Goal: Use online tool/utility: Utilize a website feature to perform a specific function

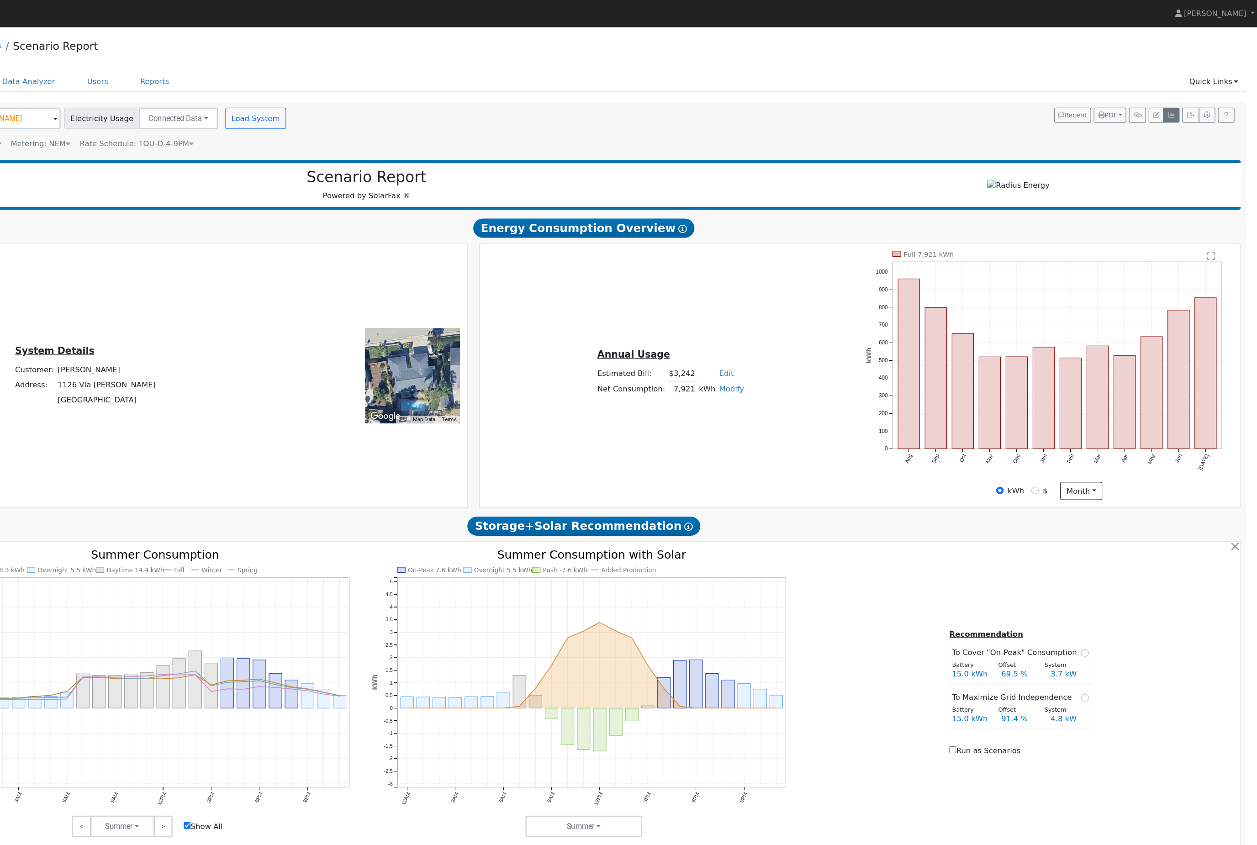
click at [1176, 105] on button "button" at bounding box center [1183, 98] width 14 height 13
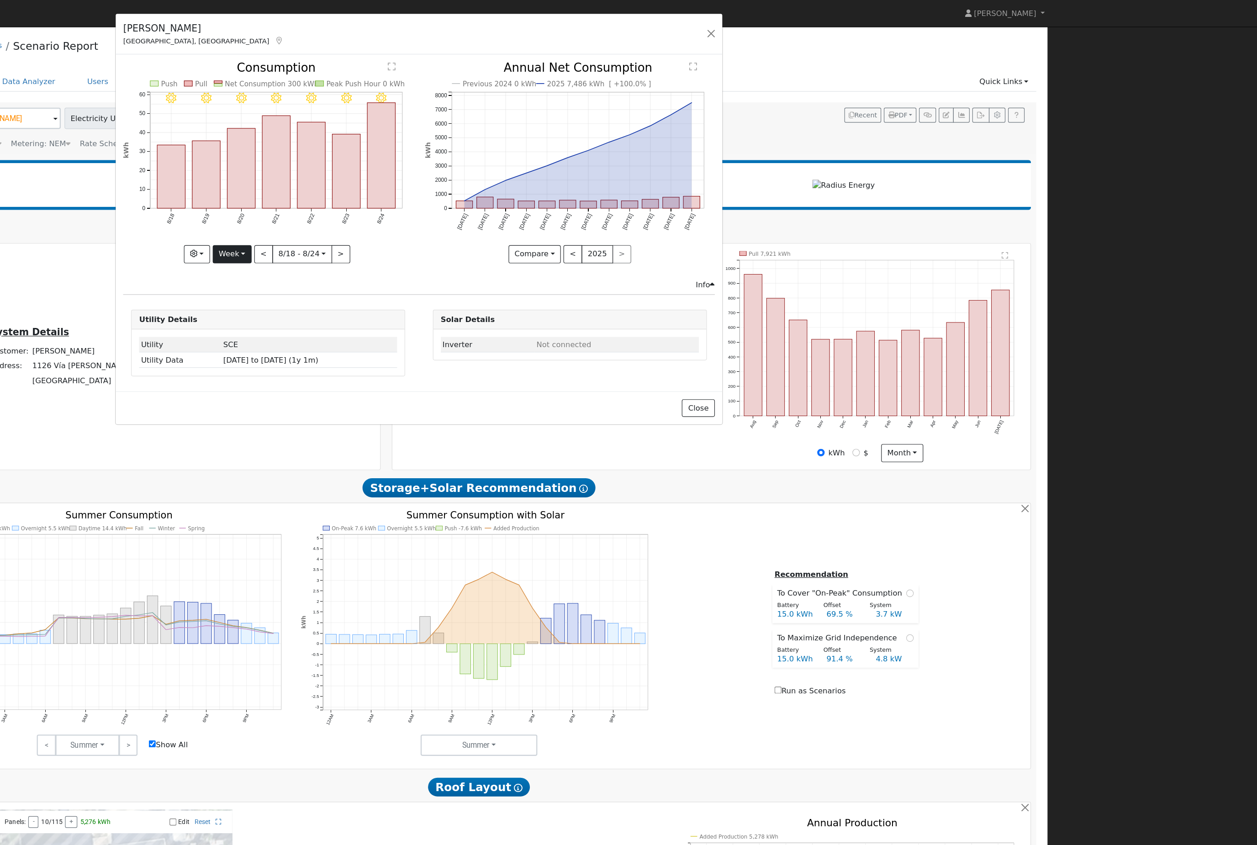
click at [362, 226] on button "Week" at bounding box center [378, 218] width 33 height 16
click at [362, 283] on link "Year" at bounding box center [393, 276] width 63 height 13
type input "[DATE]"
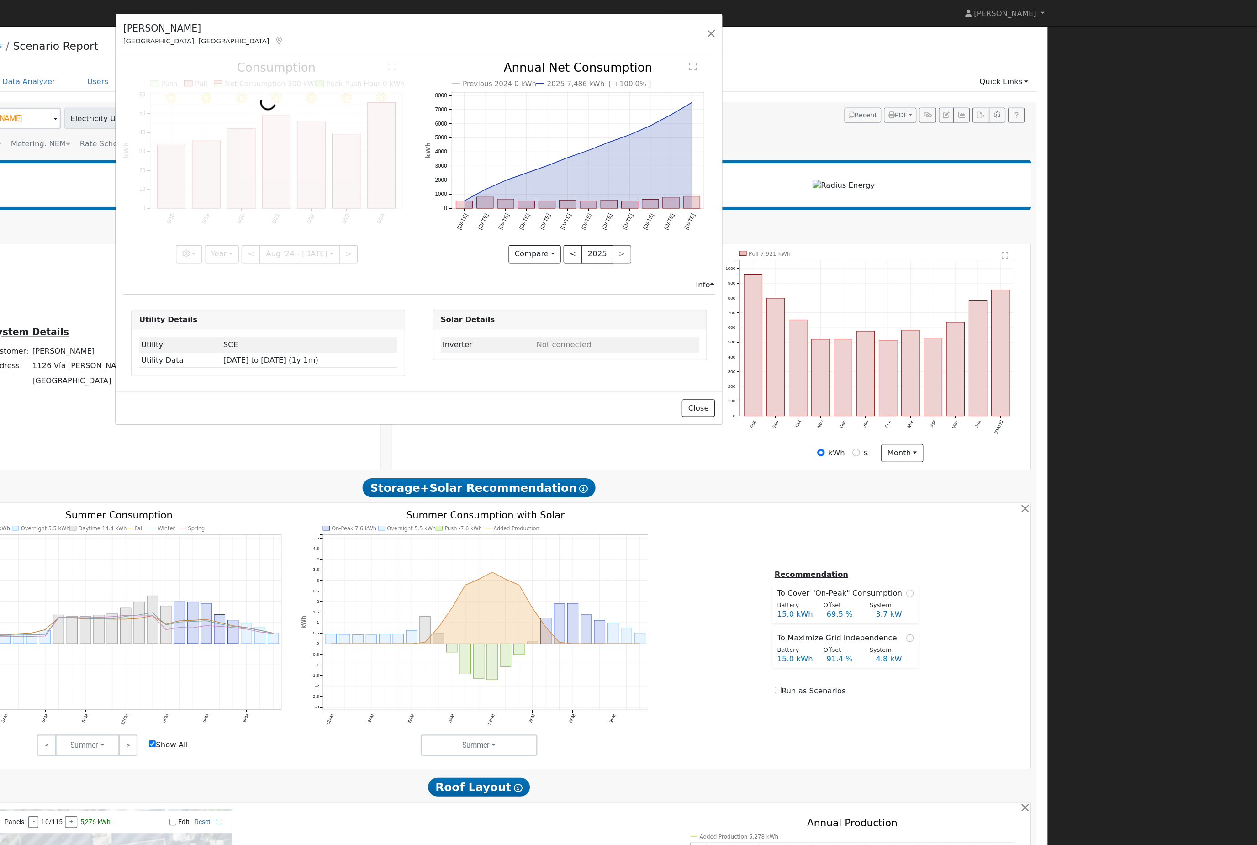
click at [285, 225] on div at bounding box center [409, 139] width 248 height 172
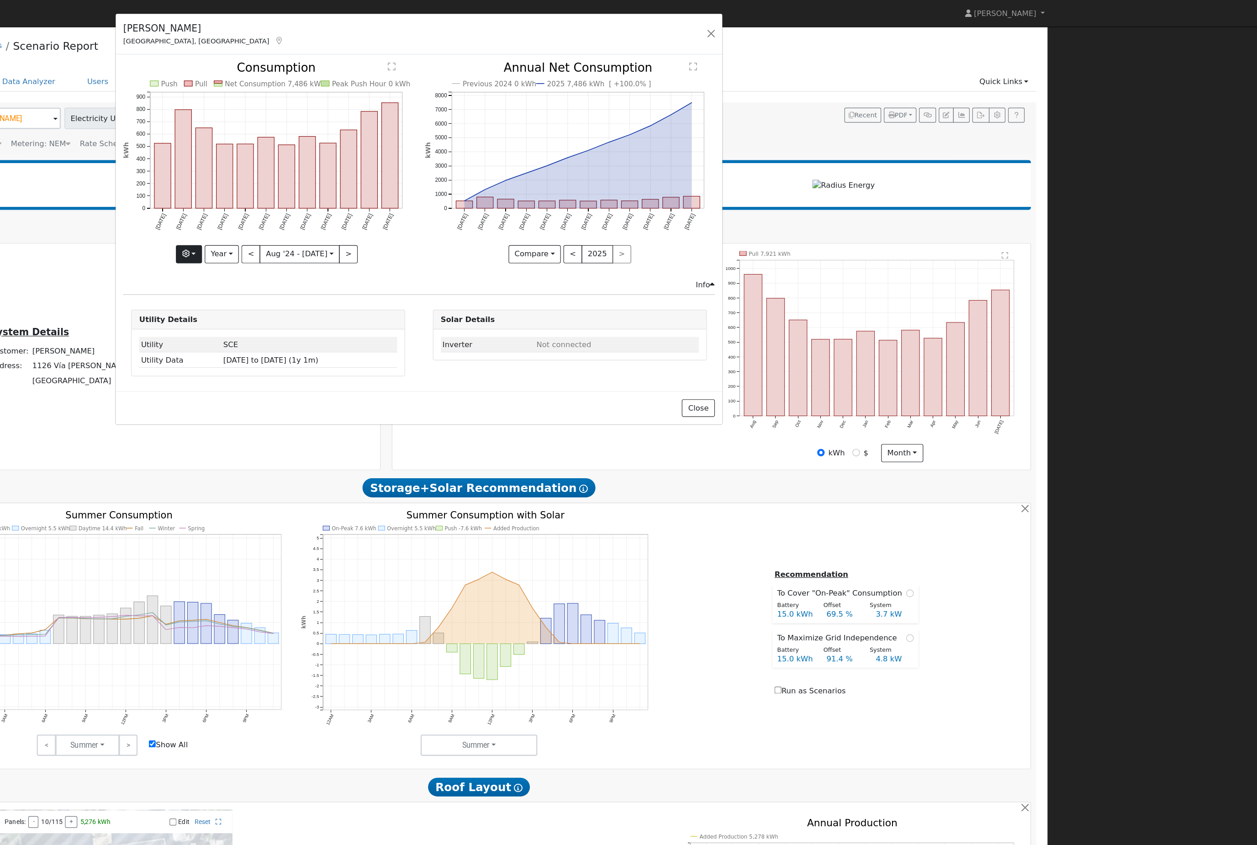
click at [330, 226] on button "button" at bounding box center [341, 218] width 22 height 16
click at [430, 266] on input "Previous Year" at bounding box center [433, 262] width 6 height 6
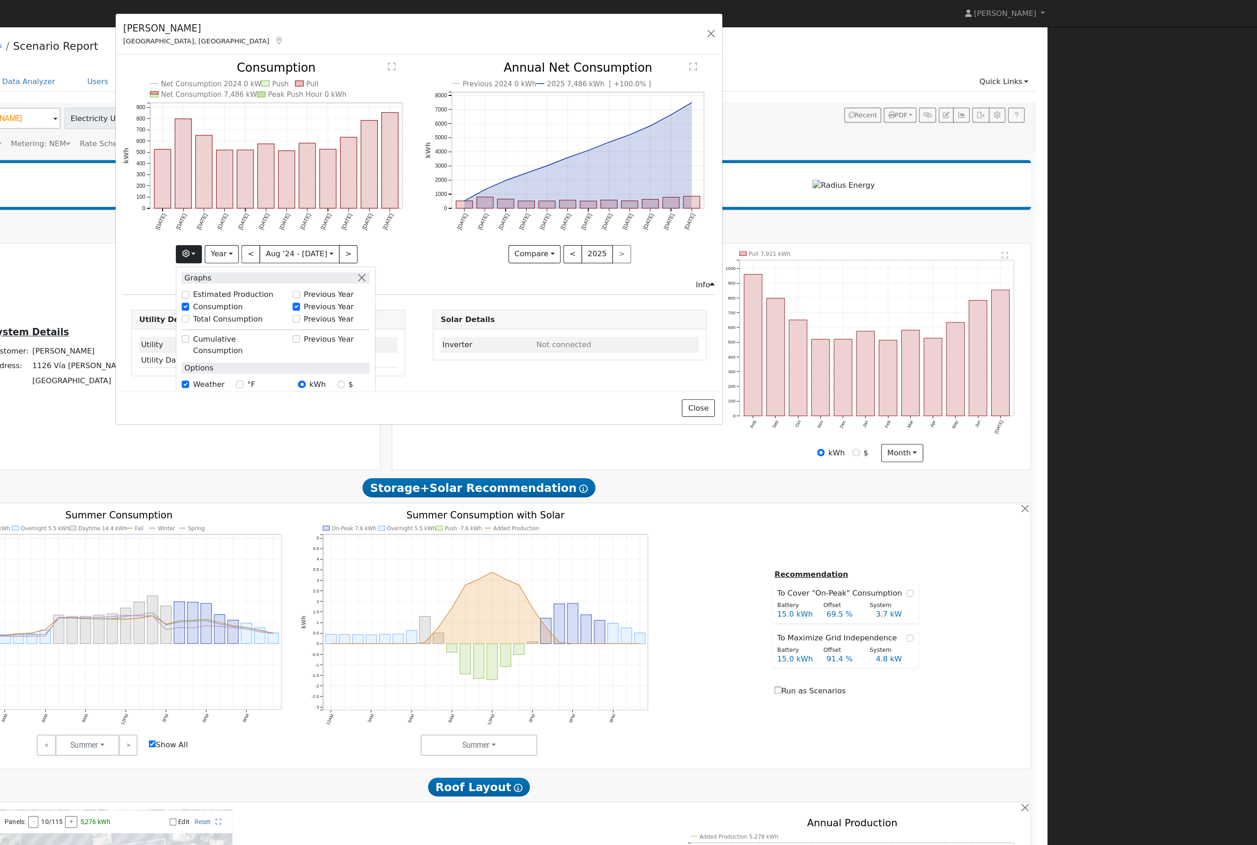
click at [430, 266] on input "Previous Year" at bounding box center [433, 262] width 6 height 6
checkbox input "false"
click at [782, 35] on button "button" at bounding box center [788, 28] width 13 height 13
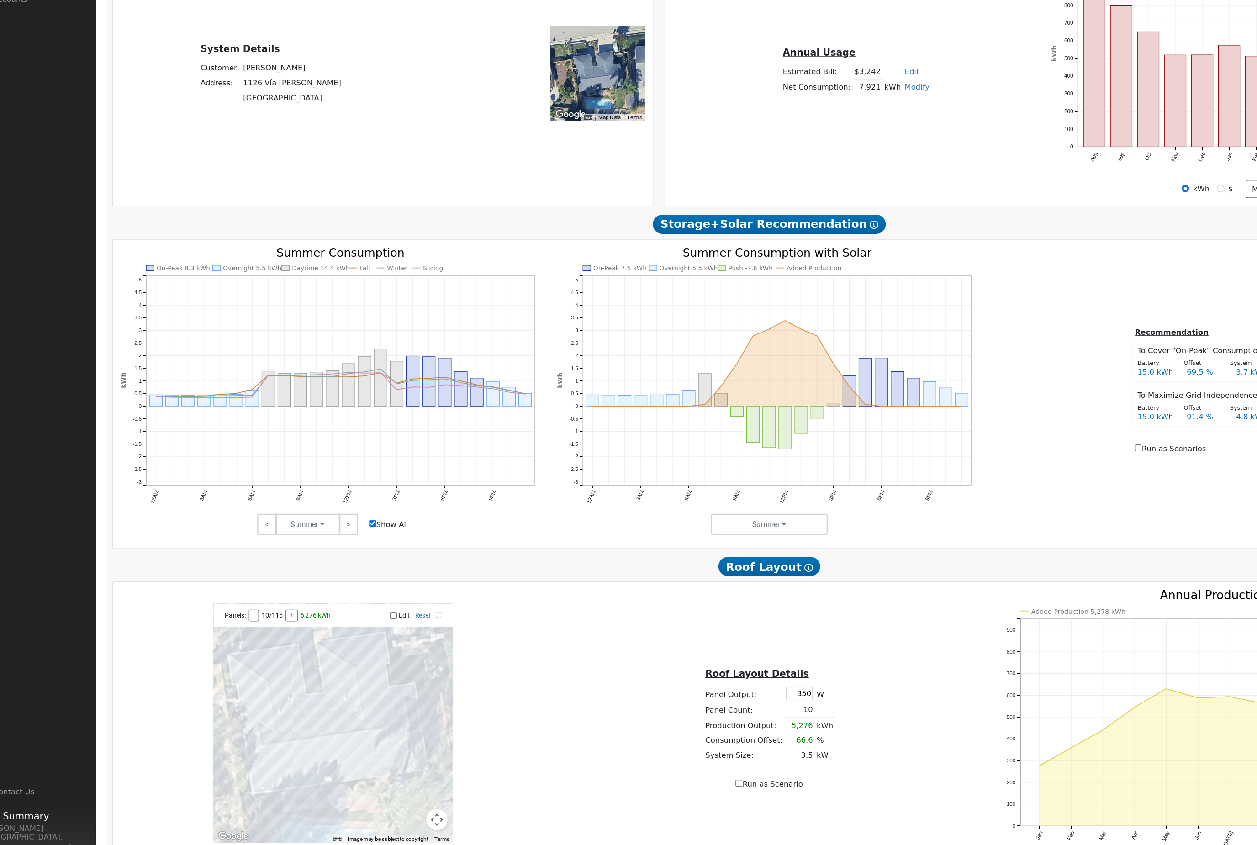
scroll to position [187, 0]
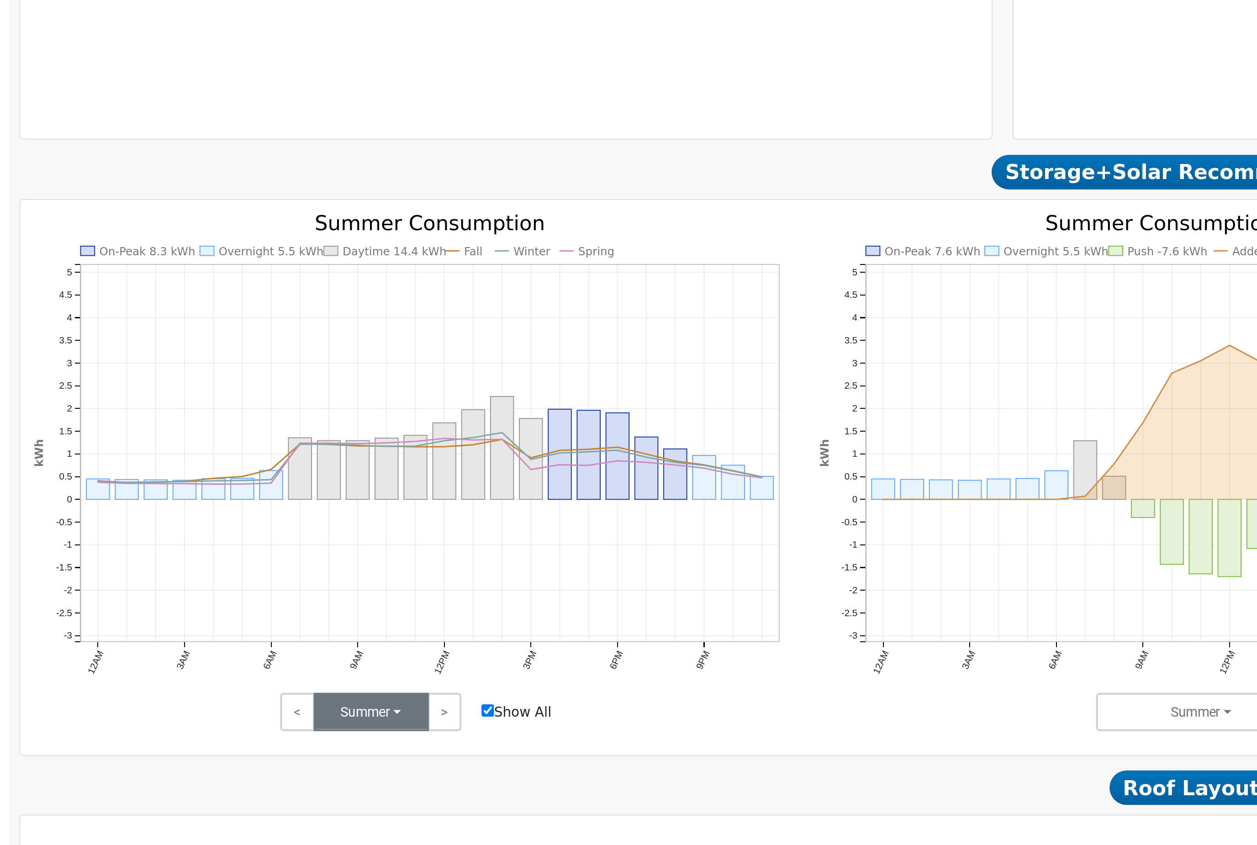
click at [257, 512] on button "Summer" at bounding box center [284, 521] width 55 height 18
click at [258, 548] on link "Fall" at bounding box center [289, 554] width 63 height 13
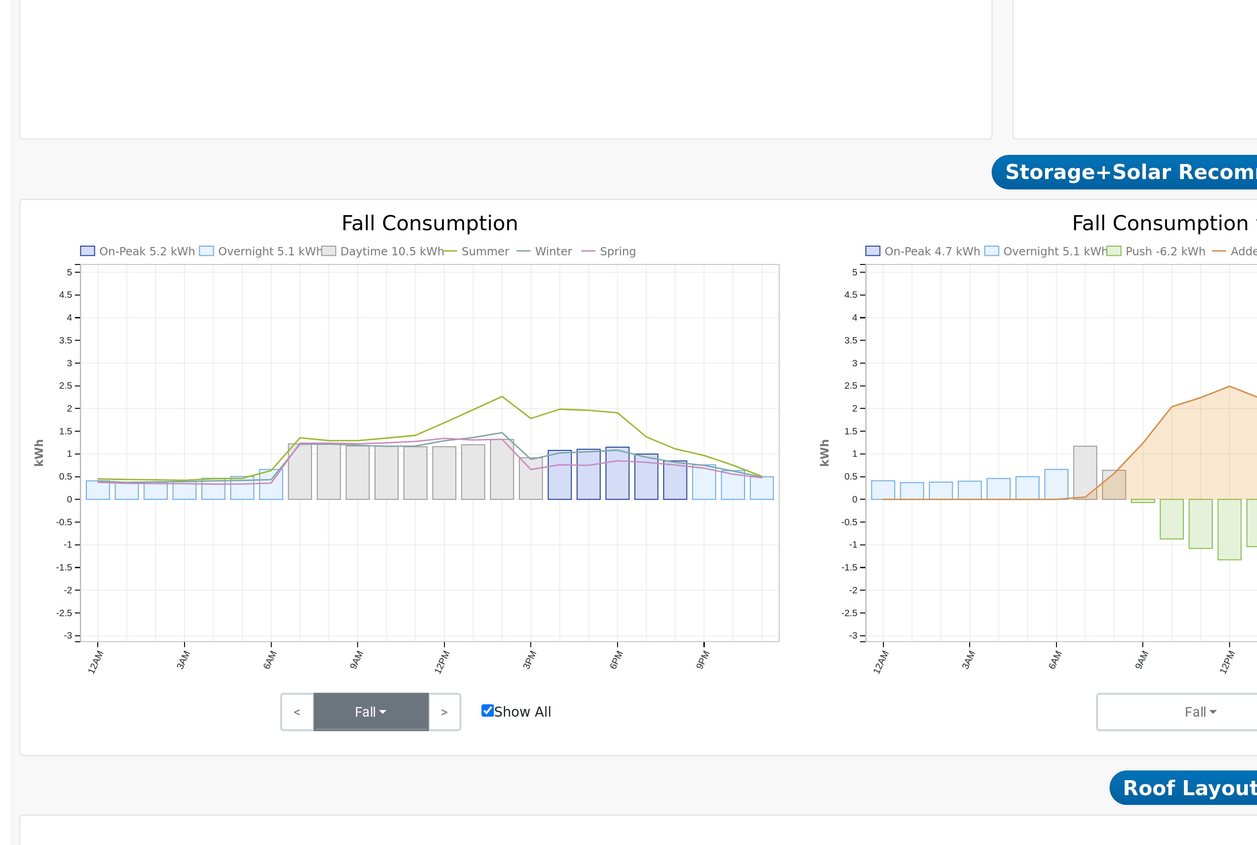
click at [257, 512] on button "Fall" at bounding box center [284, 521] width 55 height 18
click at [258, 535] on link "Summer" at bounding box center [289, 541] width 63 height 13
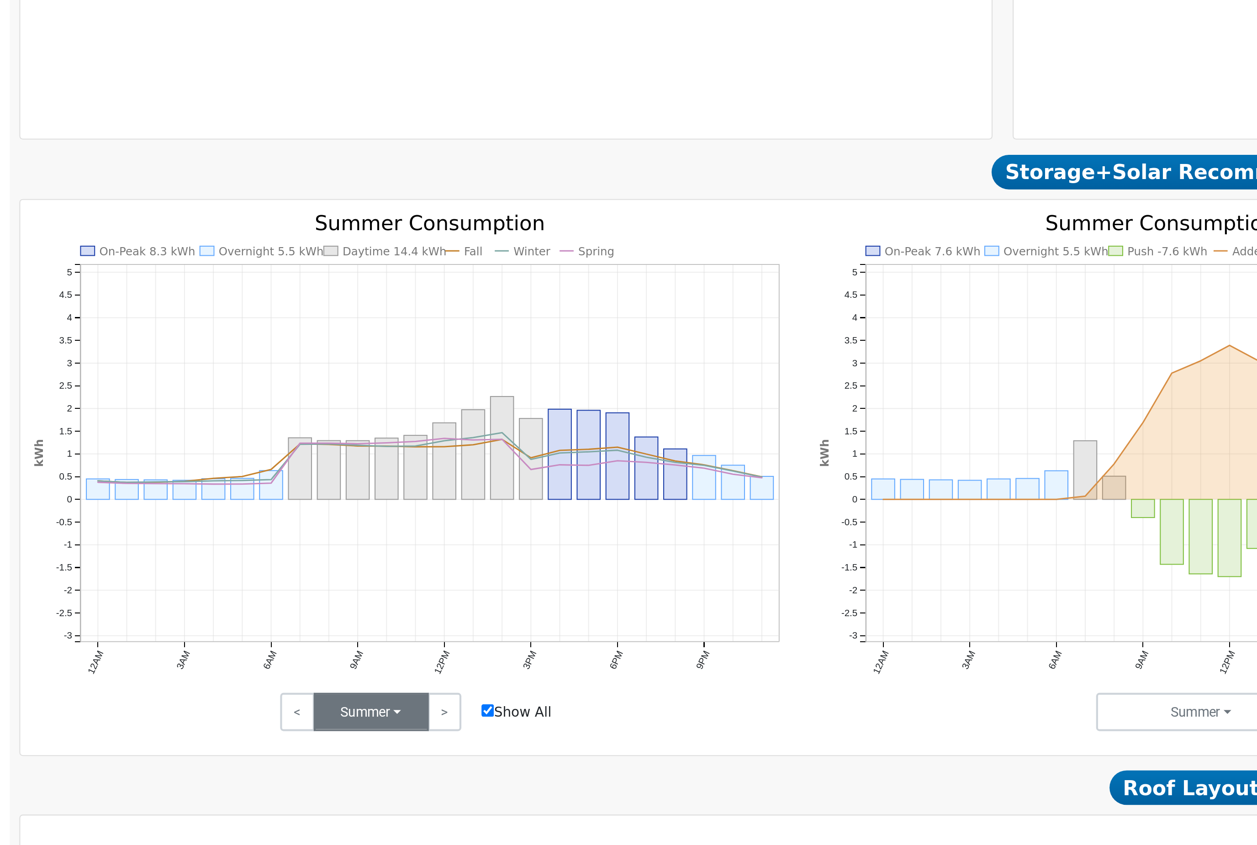
click at [257, 512] on button "Summer" at bounding box center [284, 521] width 55 height 18
click at [258, 560] on link "Winter" at bounding box center [289, 566] width 63 height 13
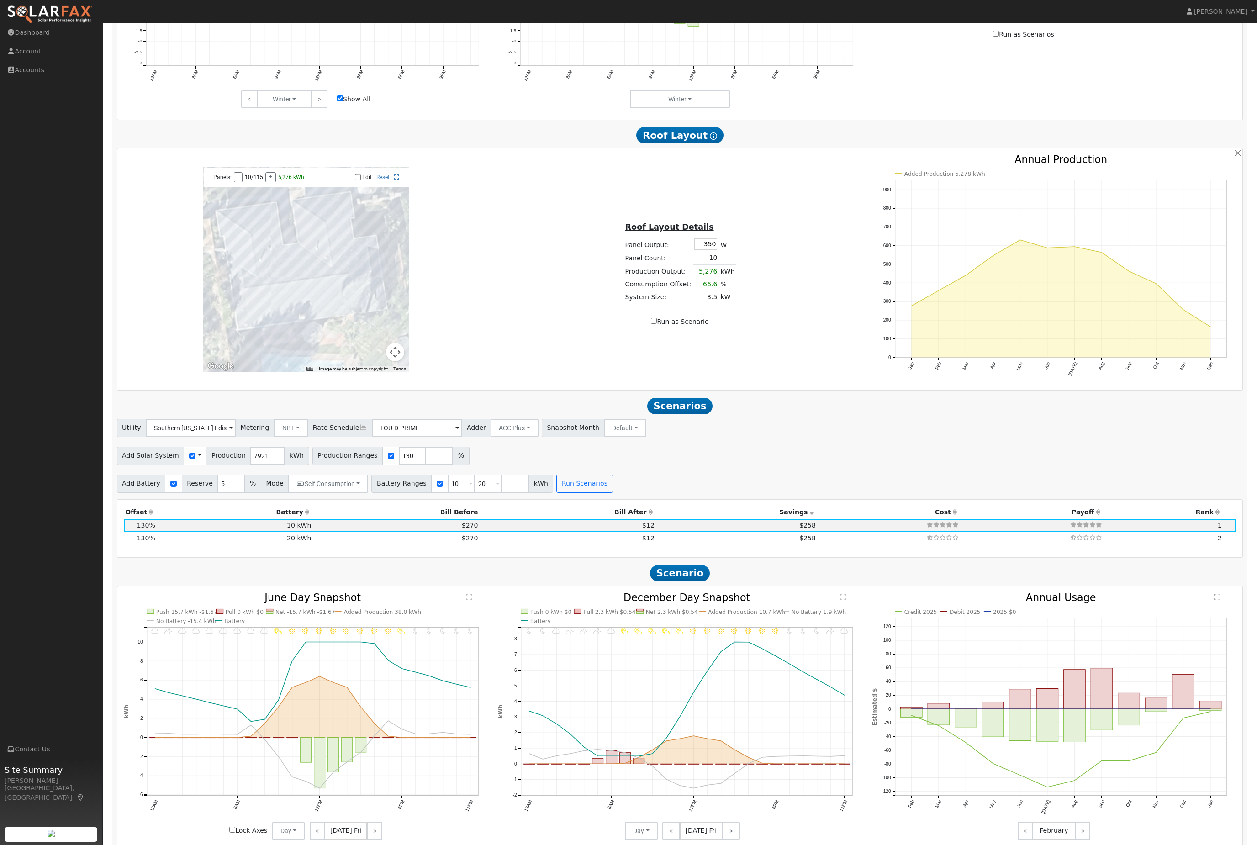
scroll to position [608, 0]
click at [426, 465] on input "130" at bounding box center [412, 456] width 27 height 18
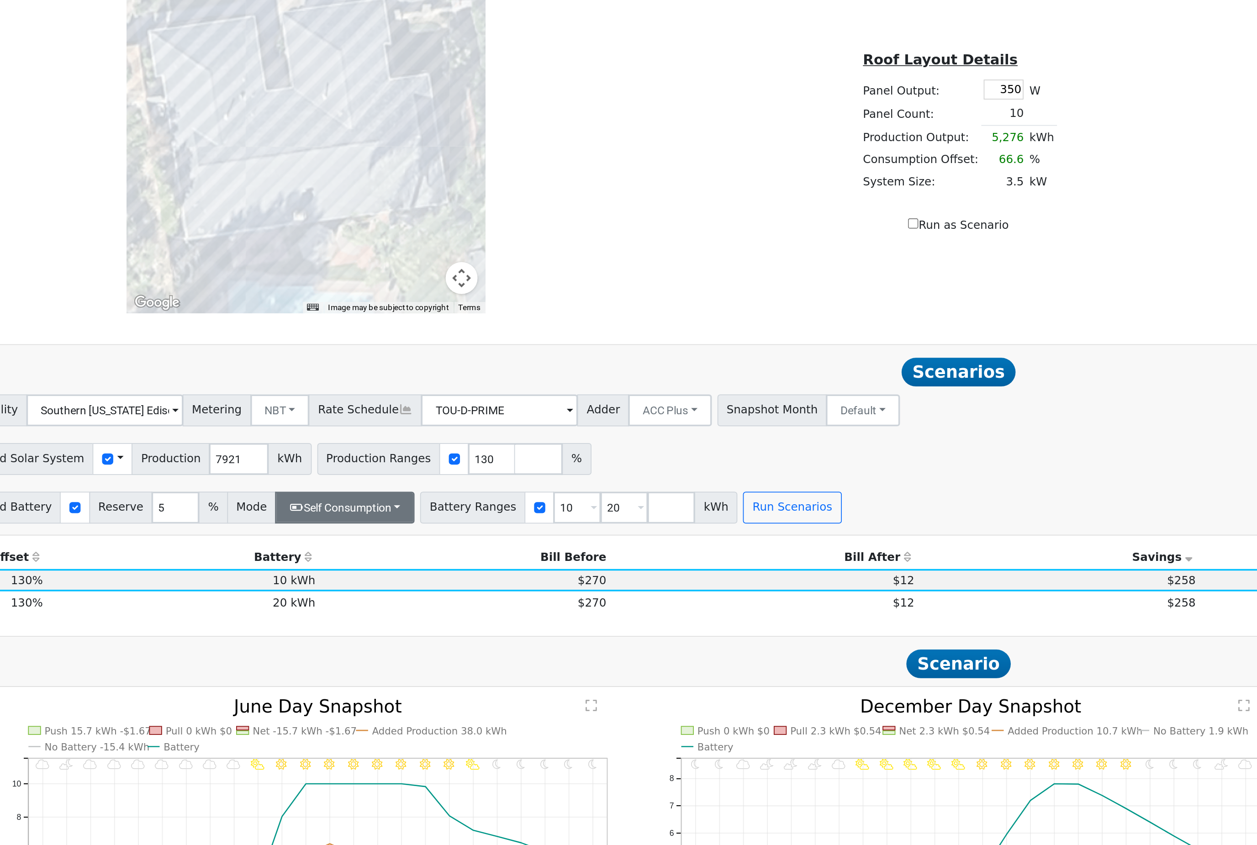
click at [288, 475] on button "Self Consumption" at bounding box center [328, 484] width 80 height 18
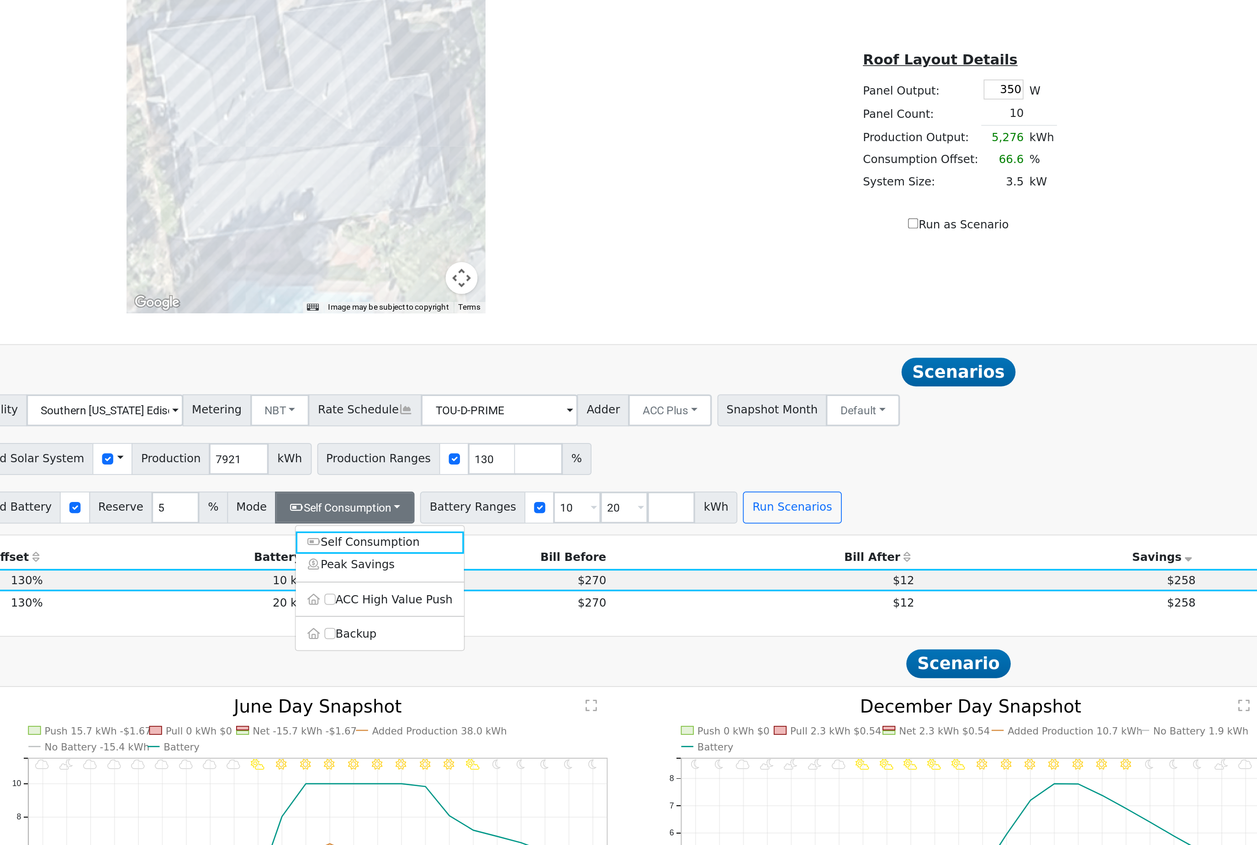
click at [575, 472] on div "Add Battery Reserve 5 % Mode Self Consumption Self Consumption Peak Savings ACC…" at bounding box center [680, 482] width 1130 height 21
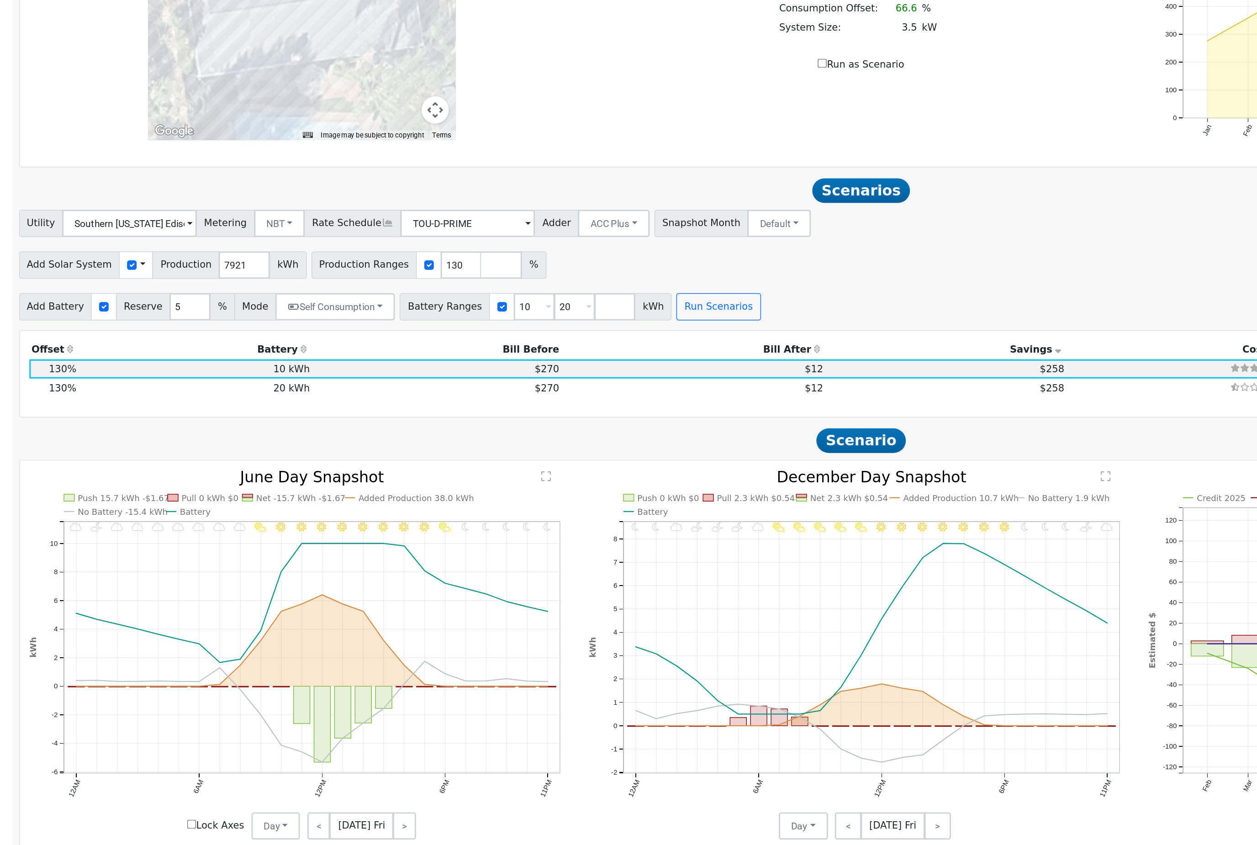
scroll to position [647, 0]
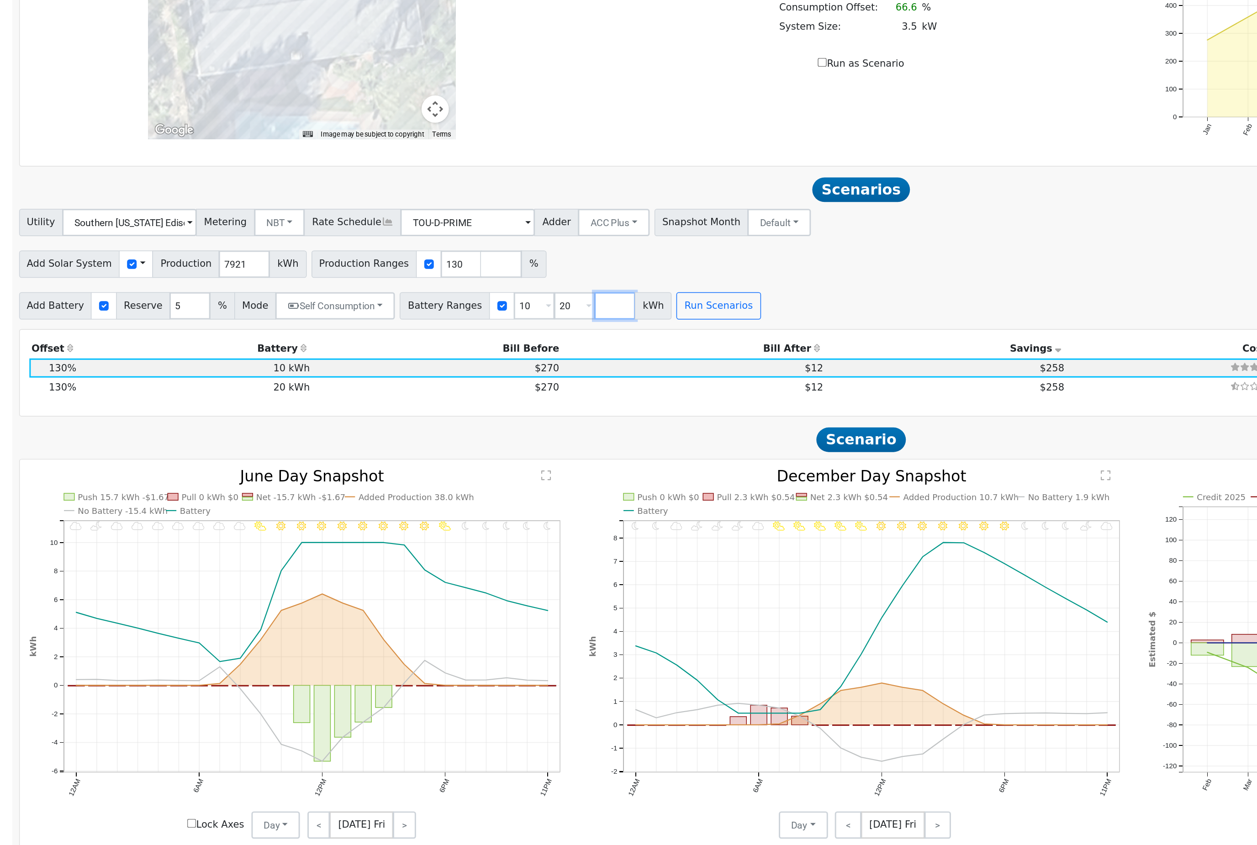
click at [502, 436] on input "number" at bounding box center [515, 445] width 27 height 18
type input "5"
click at [583, 437] on button "Run Scenarios" at bounding box center [611, 446] width 56 height 18
type input "5"
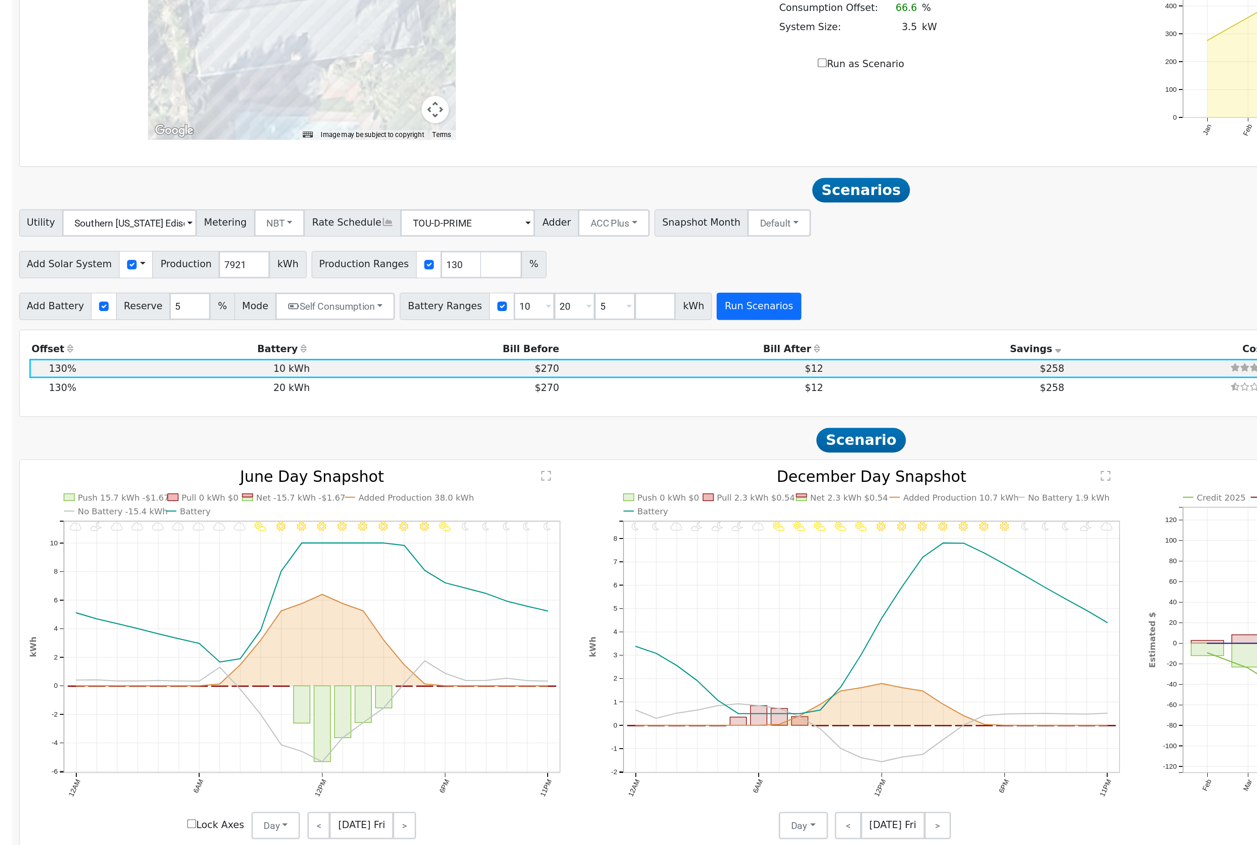
type input "10"
type input "20"
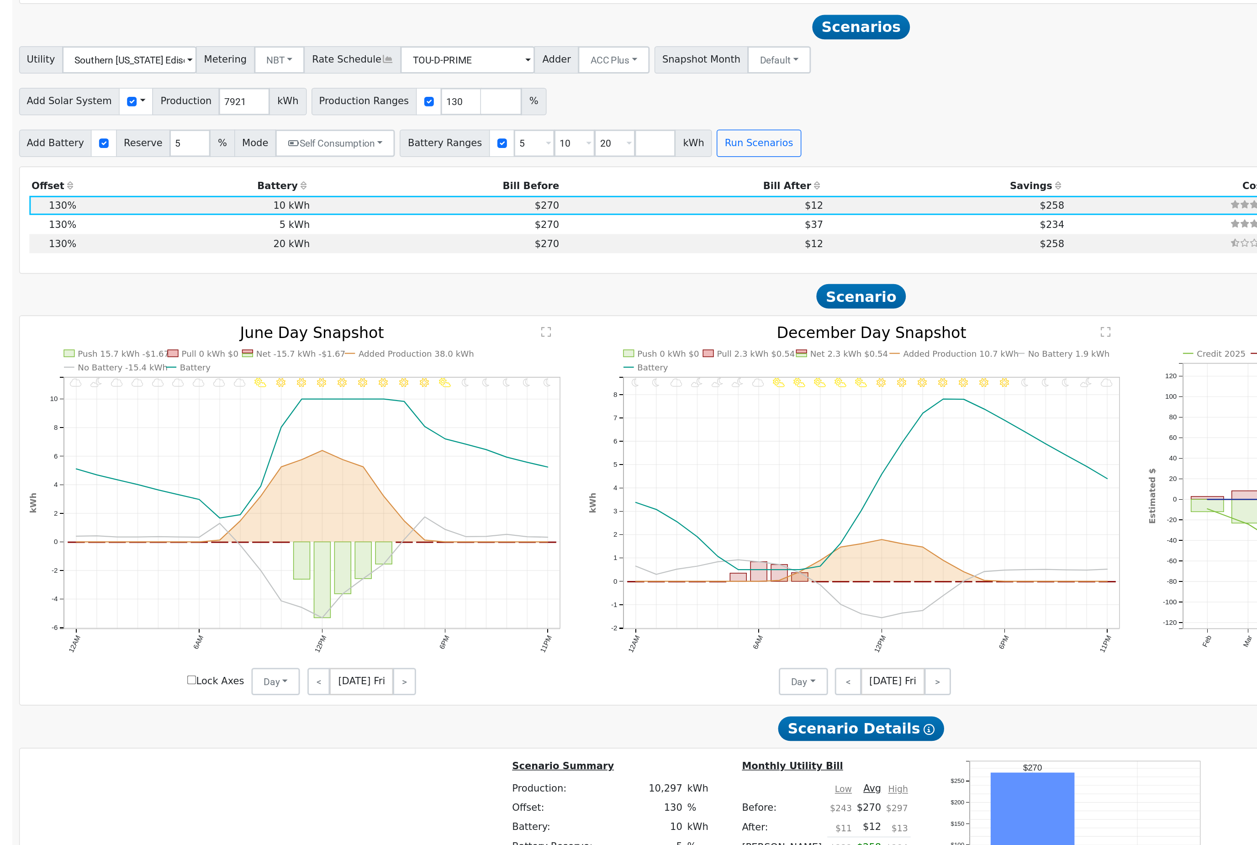
scroll to position [756, 0]
click at [646, 361] on icon at bounding box center [650, 364] width 8 height 6
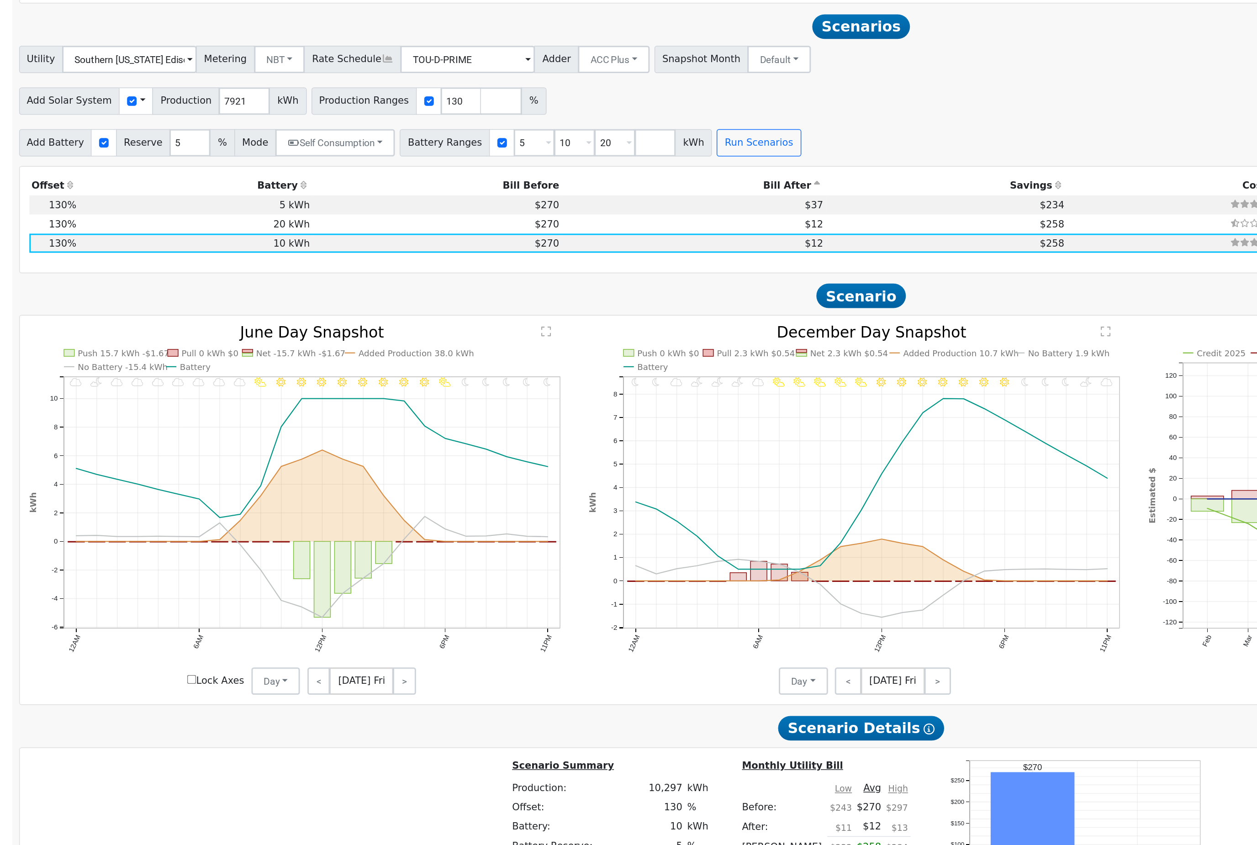
click at [646, 361] on icon at bounding box center [650, 364] width 8 height 6
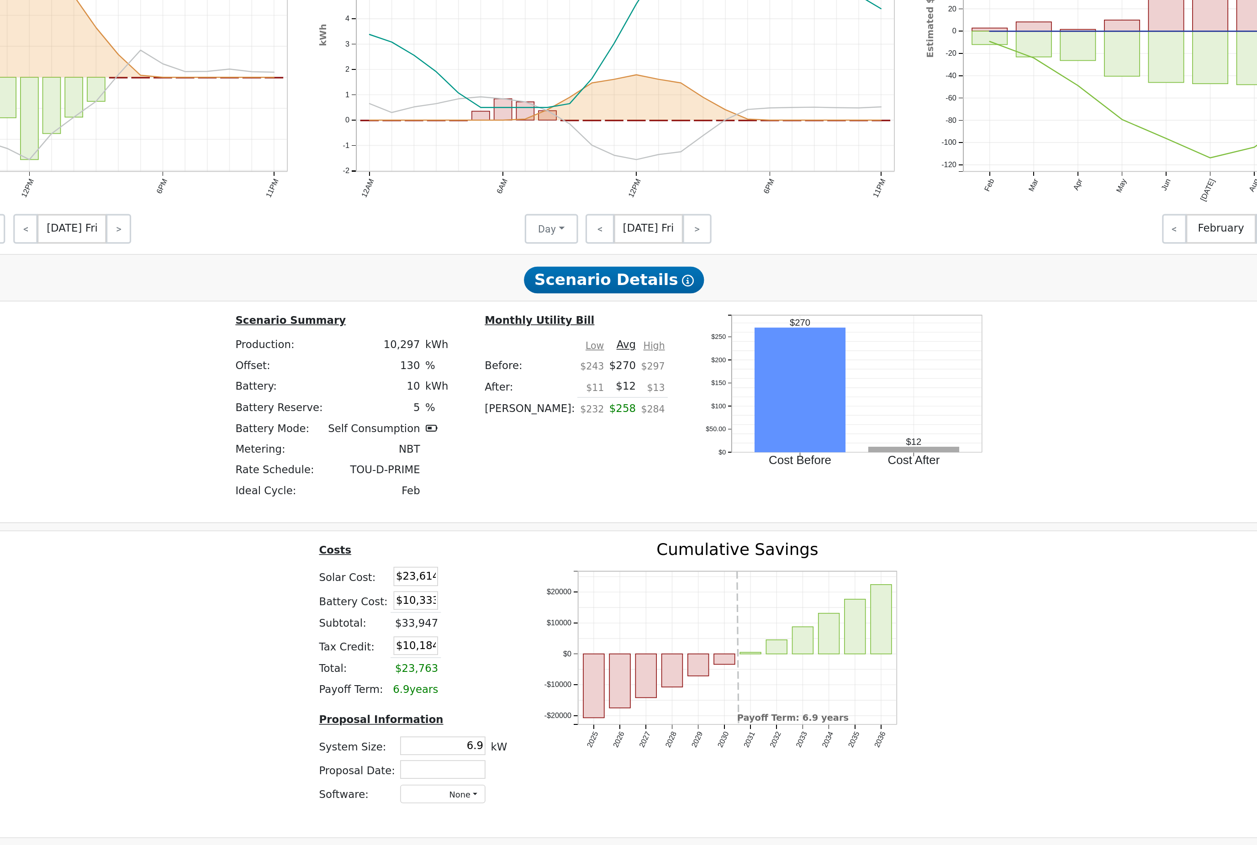
scroll to position [997, 0]
